Goal: Consume media (video, audio)

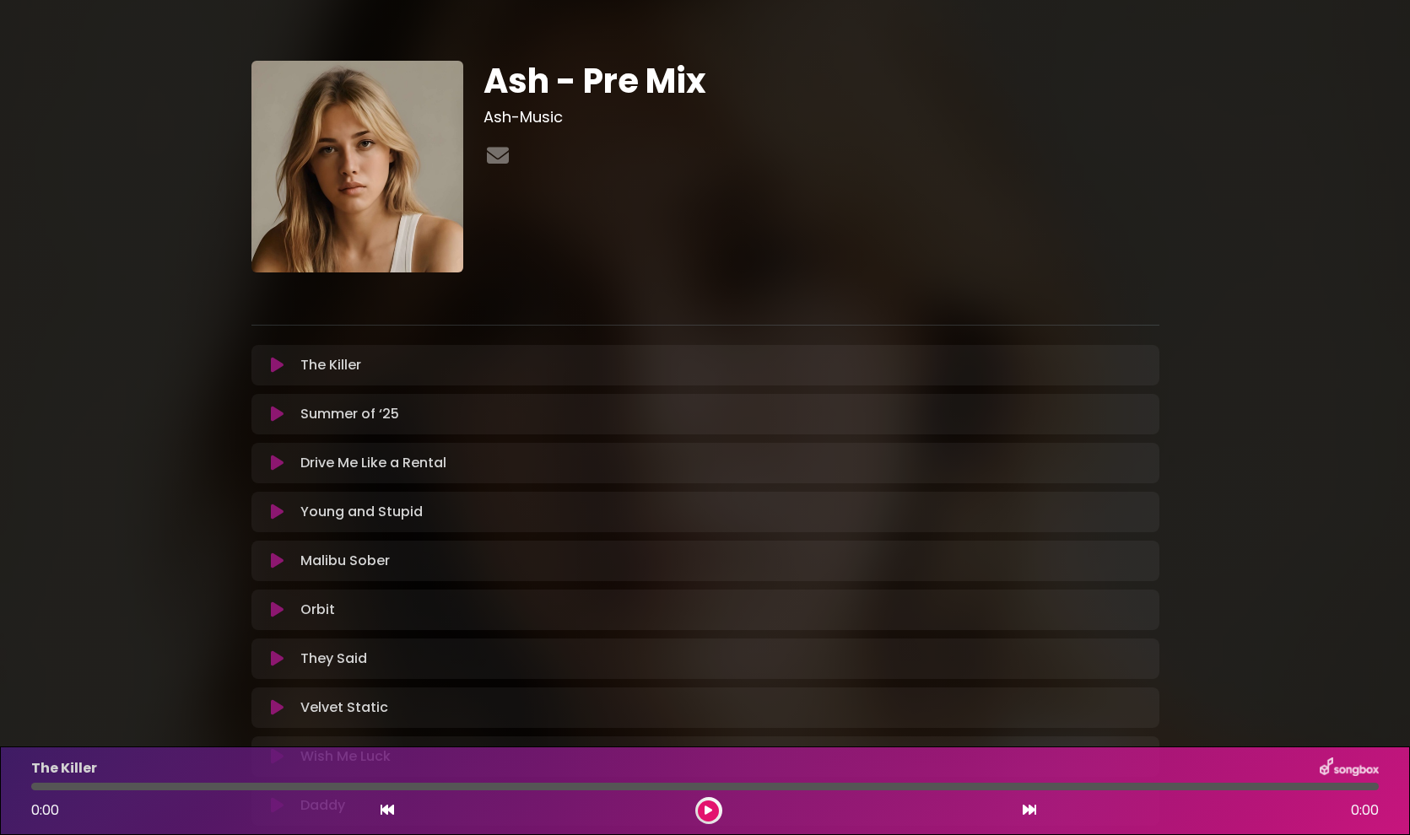
click at [1008, 129] on div "Ash - Pre Mix Ash-Music" at bounding box center [821, 167] width 696 height 212
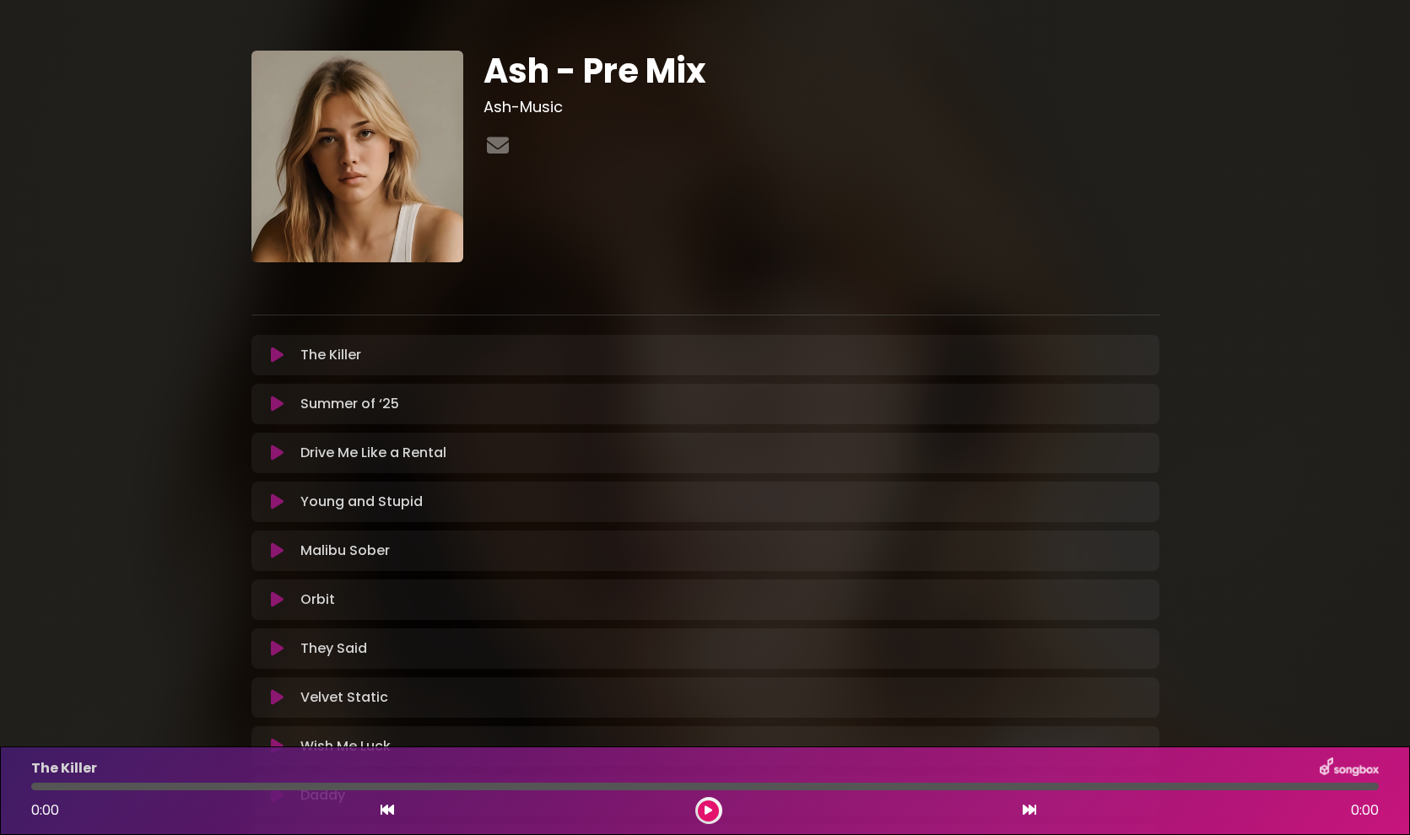
scroll to position [15, 0]
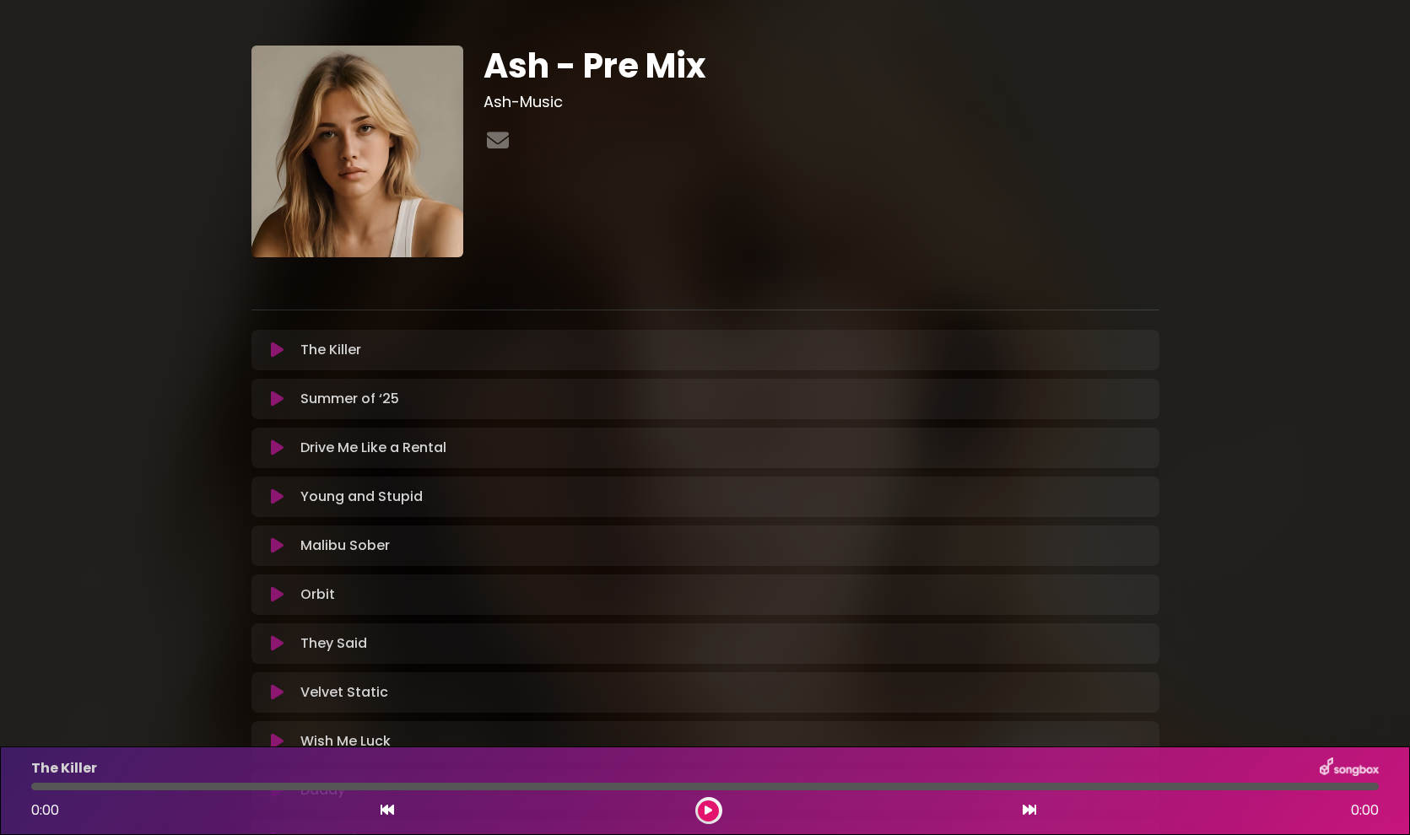
click at [251, 49] on img at bounding box center [357, 152] width 212 height 212
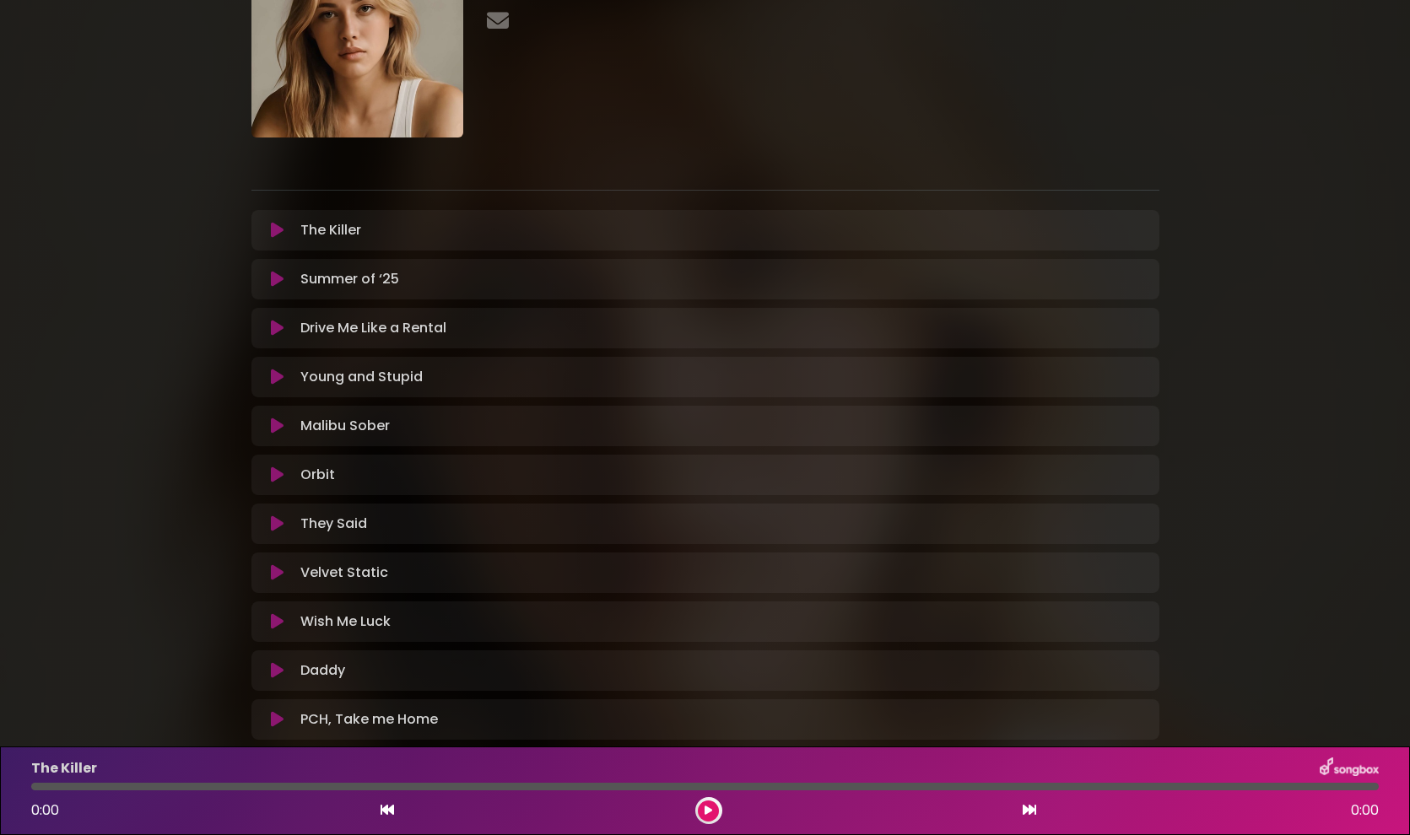
scroll to position [0, 0]
